Goal: Task Accomplishment & Management: Manage account settings

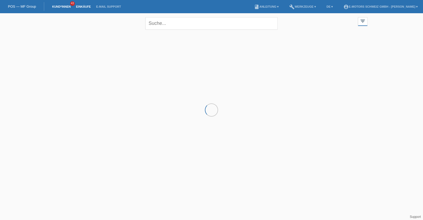
click at [84, 6] on link "Einkäufe" at bounding box center [83, 6] width 20 height 3
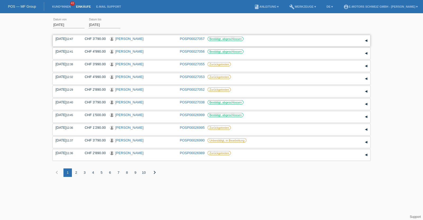
click at [131, 38] on link "Abdirizak Ibrahim Mohamud" at bounding box center [129, 39] width 28 height 4
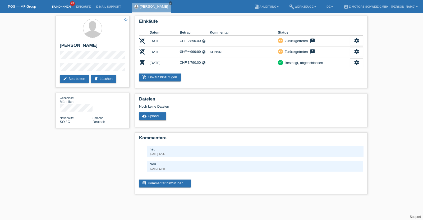
click at [63, 6] on link "Kund*innen" at bounding box center [61, 6] width 24 height 3
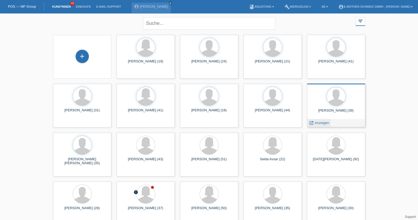
click at [324, 122] on span "Anzeigen" at bounding box center [321, 123] width 14 height 4
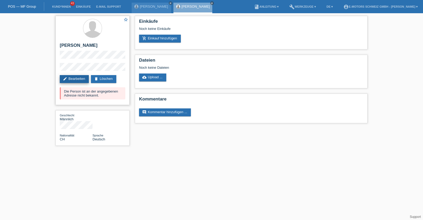
click at [77, 79] on link "edit Bearbeiten" at bounding box center [74, 79] width 29 height 8
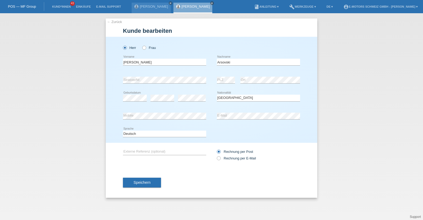
select select "CH"
click at [77, 76] on div "← Zurück Kunde bearbeiten Herr Frau Daniel error Vorname error" at bounding box center [211, 116] width 423 height 207
click at [232, 76] on div "error PLZ" at bounding box center [226, 80] width 18 height 18
click at [157, 75] on div "error Strasse/Nr. error PLZ error Ort" at bounding box center [211, 80] width 177 height 18
click at [181, 73] on div "error Strasse/Nr. error PLZ error Ort" at bounding box center [211, 80] width 177 height 18
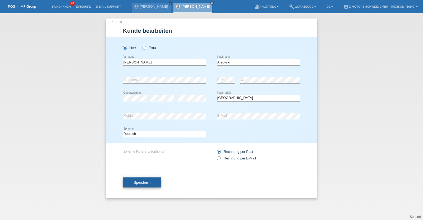
click at [151, 180] on button "Speichern" at bounding box center [142, 182] width 38 height 10
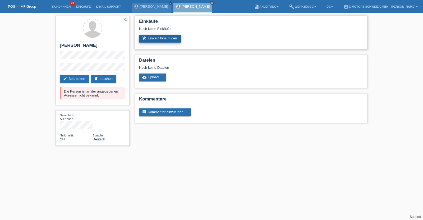
click at [165, 40] on link "add_shopping_cart Einkauf hinzufügen" at bounding box center [160, 39] width 42 height 8
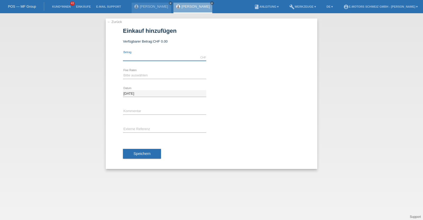
click at [161, 54] on input "text" at bounding box center [164, 57] width 83 height 7
type input "2890.00"
click at [146, 76] on select "Bitte auswählen 12 Raten 24 Raten 36 Raten 48 Raten" at bounding box center [164, 75] width 83 height 6
select select "214"
click at [123, 72] on select "Bitte auswählen 12 Raten 24 Raten 36 Raten 48 Raten" at bounding box center [164, 75] width 83 height 6
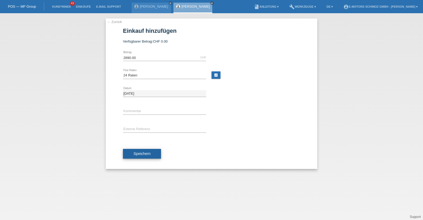
click at [139, 157] on button "Speichern" at bounding box center [142, 154] width 38 height 10
